Goal: Task Accomplishment & Management: Use online tool/utility

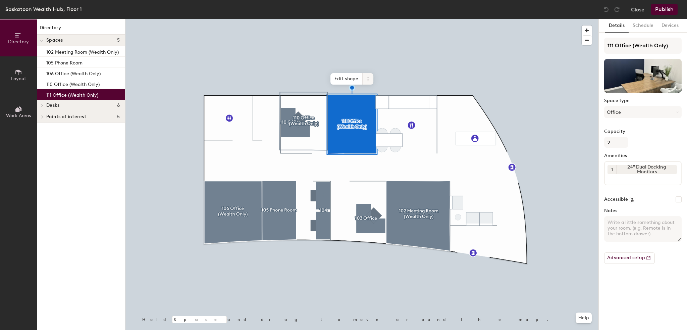
click at [368, 79] on icon at bounding box center [367, 79] width 1 height 1
click at [380, 107] on span "Archive" at bounding box center [392, 105] width 60 height 11
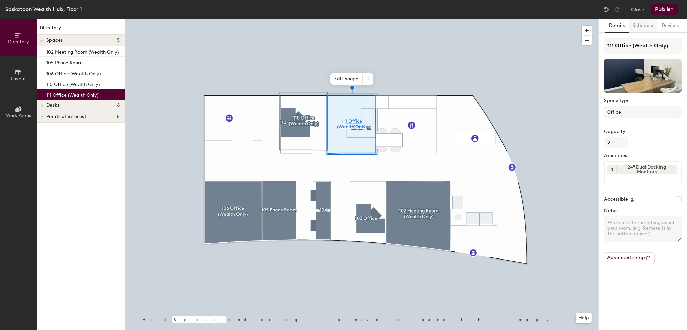
click at [647, 25] on button "Schedule" at bounding box center [643, 26] width 29 height 14
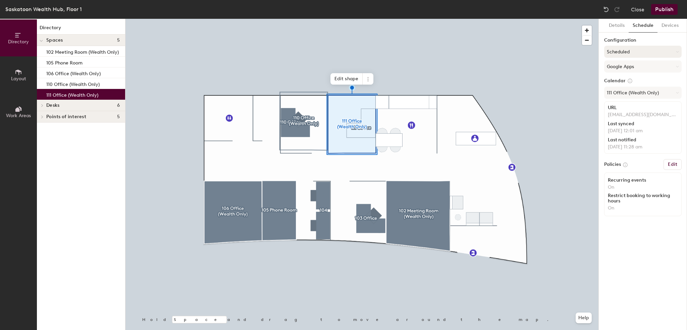
click at [642, 52] on button "Scheduled" at bounding box center [643, 52] width 78 height 12
click at [637, 65] on div at bounding box center [640, 68] width 7 height 7
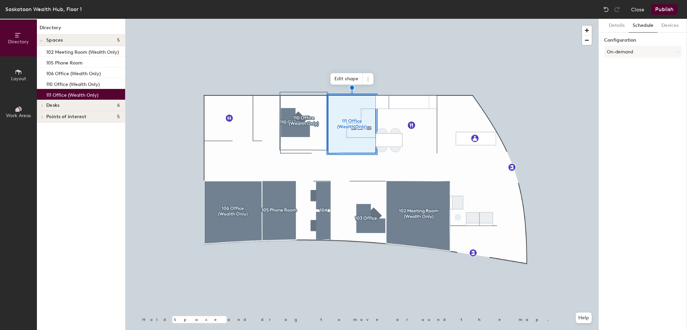
click at [670, 6] on button "Publish" at bounding box center [664, 9] width 27 height 11
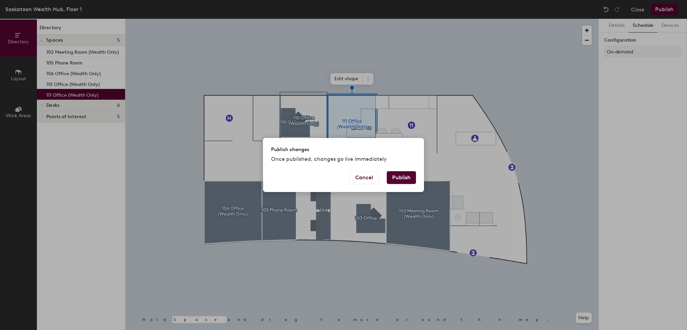
click at [416, 176] on div "Cancel Publish" at bounding box center [343, 181] width 161 height 21
click at [408, 178] on button "Publish" at bounding box center [401, 177] width 29 height 13
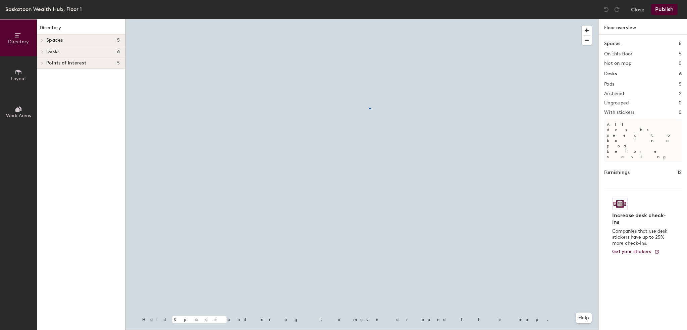
click at [370, 19] on div at bounding box center [361, 19] width 473 height 0
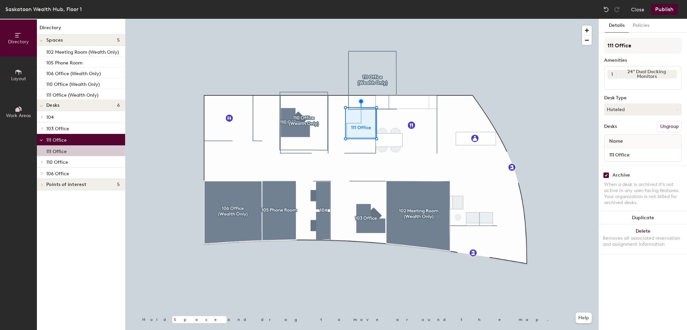
click at [607, 175] on input "checkbox" at bounding box center [606, 175] width 6 height 6
checkbox input "false"
click at [630, 111] on button "Hoteled" at bounding box center [643, 109] width 78 height 12
click at [623, 132] on div "Assigned" at bounding box center [638, 130] width 67 height 10
click at [371, 19] on div at bounding box center [361, 19] width 473 height 0
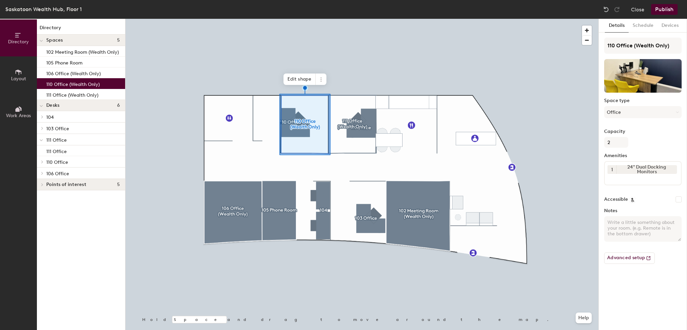
click at [660, 16] on div "Saskatoon Wealth Hub, Floor 1 Close Publish" at bounding box center [343, 9] width 687 height 19
click at [661, 13] on button "Publish" at bounding box center [664, 9] width 27 height 11
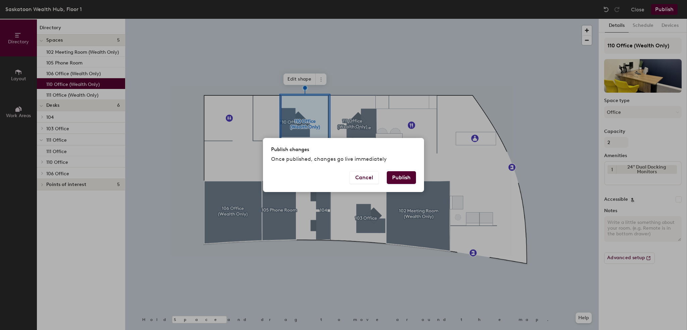
click at [405, 179] on button "Publish" at bounding box center [401, 177] width 29 height 13
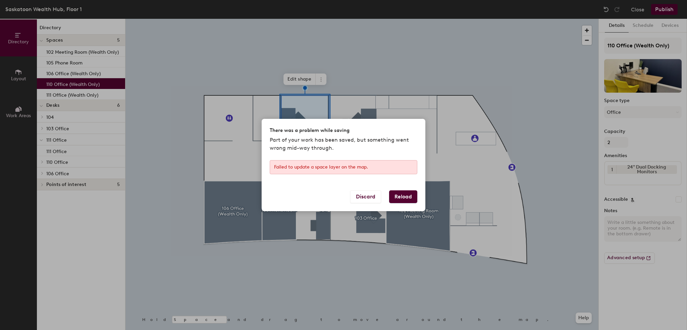
click at [406, 194] on button "Reload" at bounding box center [403, 196] width 28 height 13
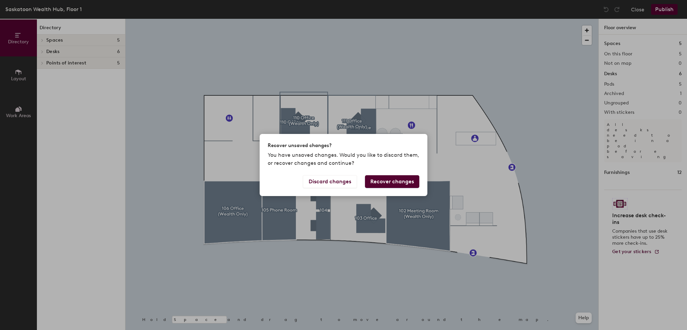
click at [400, 175] on button "Recover changes" at bounding box center [392, 181] width 54 height 13
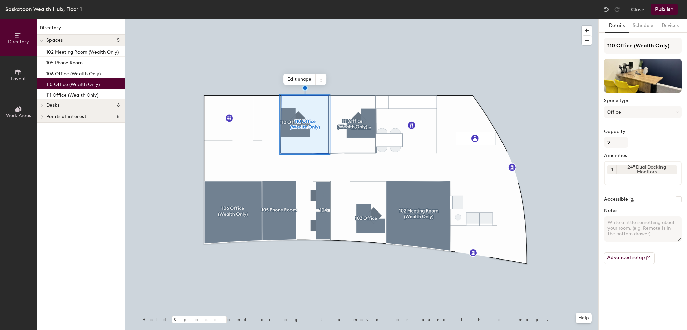
click at [662, 11] on button "Publish" at bounding box center [664, 9] width 27 height 11
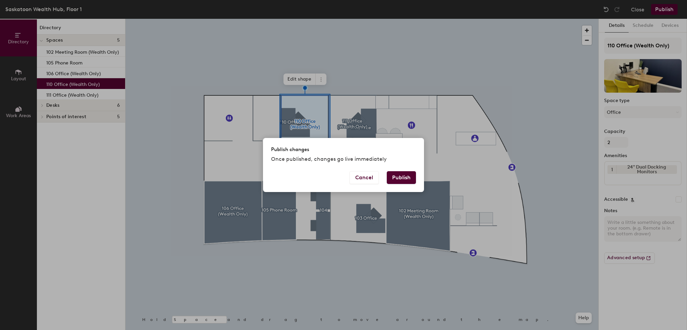
click at [410, 173] on button "Publish" at bounding box center [401, 177] width 29 height 13
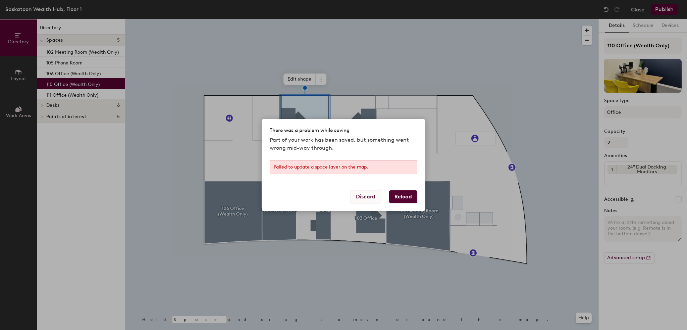
click at [360, 194] on button "Discard" at bounding box center [365, 196] width 31 height 13
click at [366, 198] on button "Discard" at bounding box center [365, 196] width 31 height 13
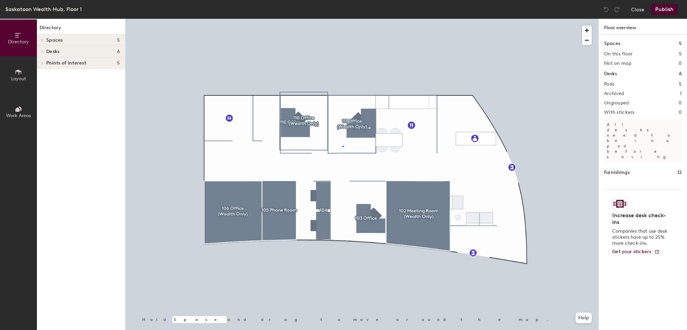
click at [344, 19] on div at bounding box center [361, 19] width 473 height 0
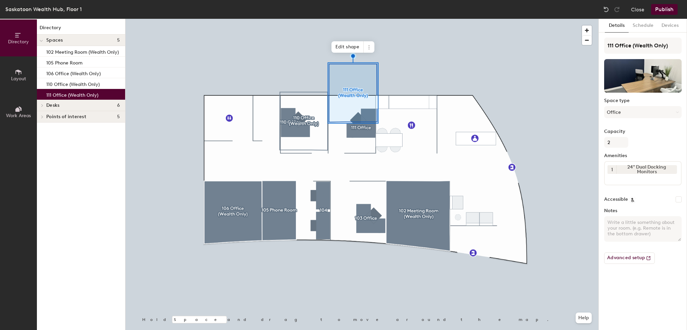
click at [664, 8] on button "Publish" at bounding box center [664, 9] width 27 height 11
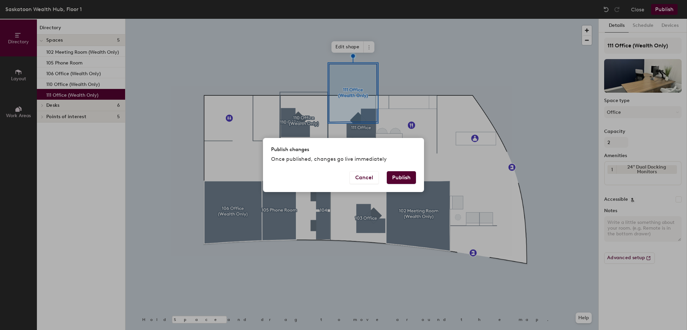
click at [416, 175] on div "Cancel Publish" at bounding box center [343, 181] width 161 height 21
click at [413, 177] on button "Publish" at bounding box center [401, 177] width 29 height 13
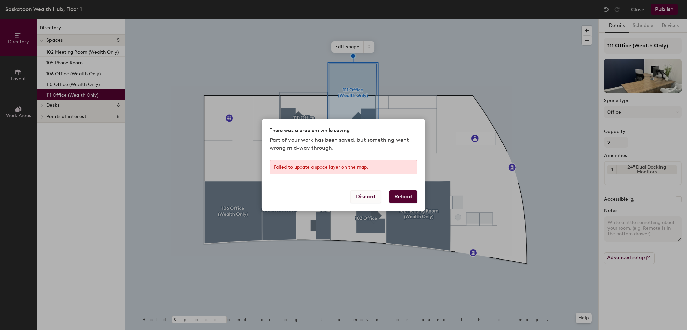
click at [372, 195] on button "Discard" at bounding box center [365, 196] width 31 height 13
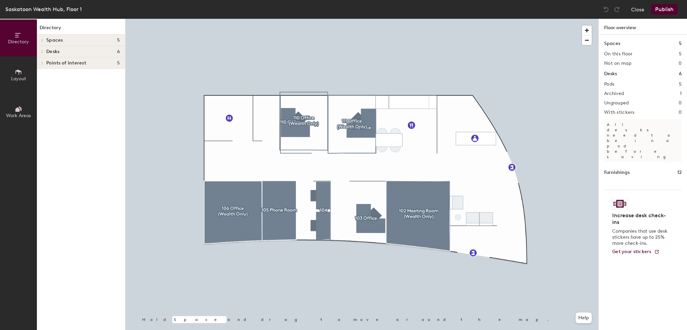
click at [366, 19] on div at bounding box center [361, 19] width 473 height 0
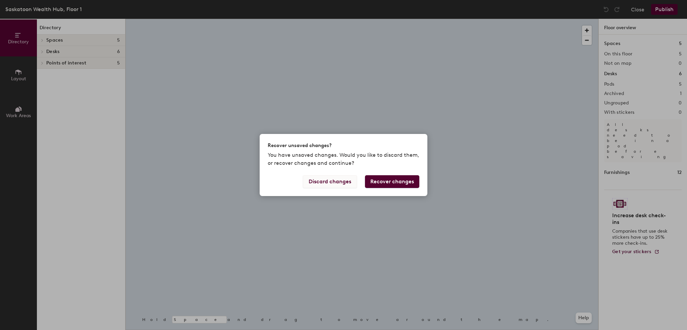
click at [326, 184] on button "Discard changes" at bounding box center [330, 181] width 54 height 13
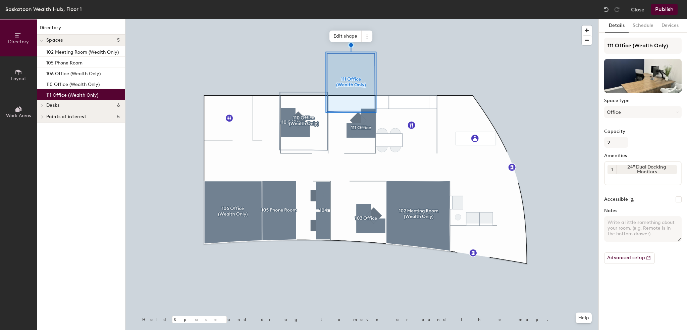
click at [663, 8] on button "Publish" at bounding box center [664, 9] width 27 height 11
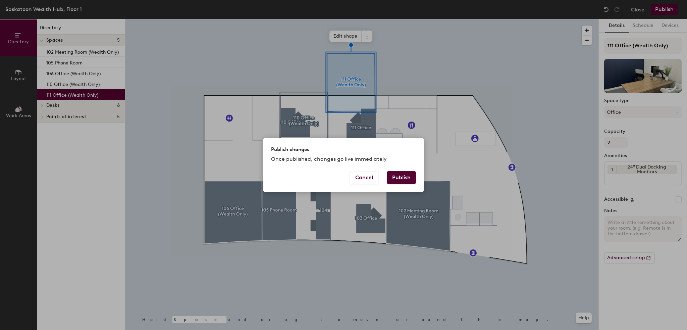
click at [413, 178] on button "Publish" at bounding box center [401, 177] width 29 height 13
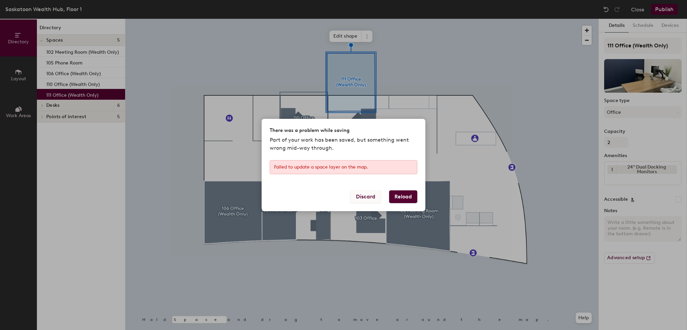
click at [372, 195] on button "Discard" at bounding box center [365, 196] width 31 height 13
